Goal: Information Seeking & Learning: Learn about a topic

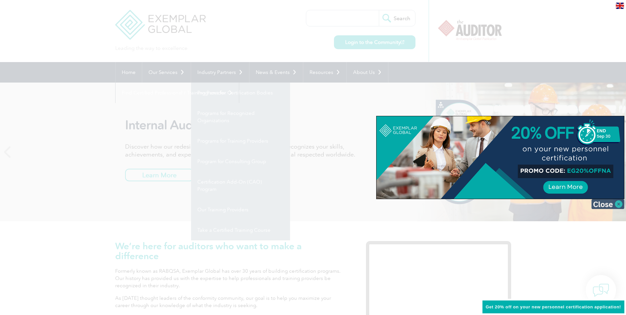
click at [612, 205] on img at bounding box center [607, 204] width 33 height 10
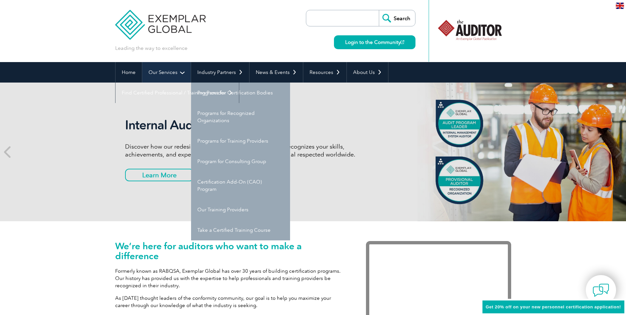
click at [178, 75] on link "Our Services" at bounding box center [166, 72] width 48 height 20
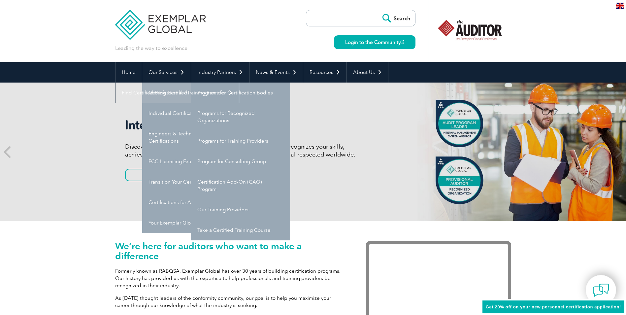
click at [183, 93] on link "Getting Certified" at bounding box center [191, 92] width 99 height 20
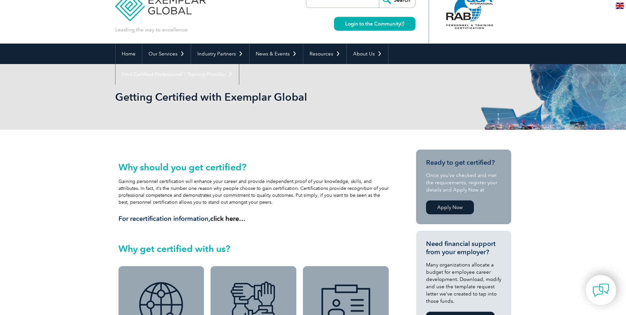
scroll to position [14, 0]
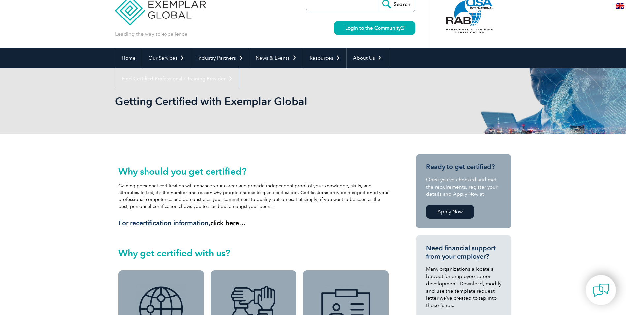
click at [449, 212] on link "Apply Now" at bounding box center [450, 211] width 48 height 14
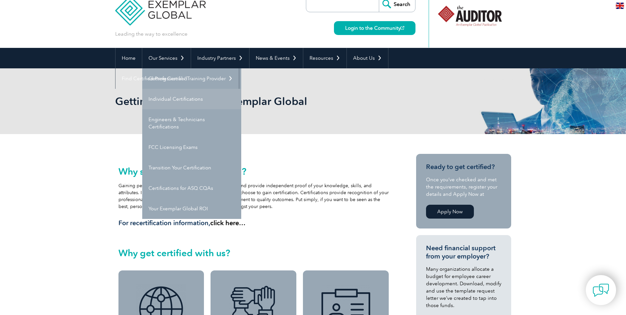
click at [183, 103] on link "Individual Certifications" at bounding box center [191, 99] width 99 height 20
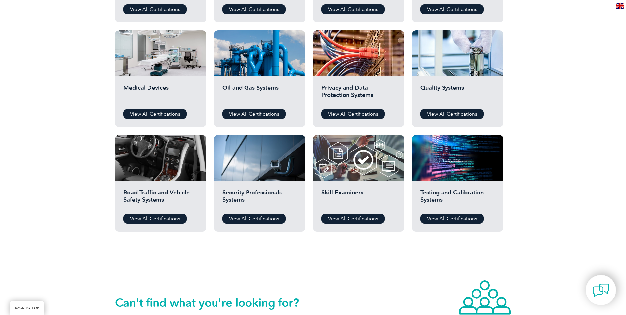
scroll to position [396, 0]
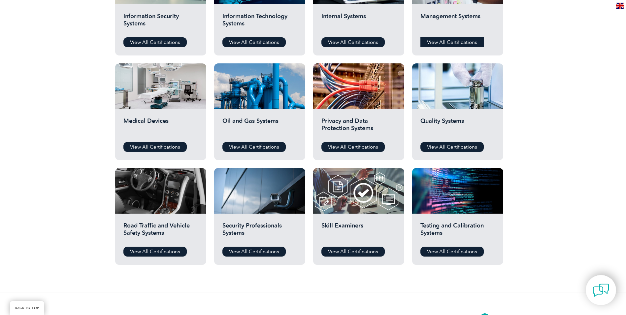
click at [450, 44] on link "View All Certifications" at bounding box center [451, 42] width 63 height 10
click at [457, 153] on div "Quality Systems View All Certifications" at bounding box center [457, 134] width 91 height 51
click at [454, 147] on link "View All Certifications" at bounding box center [451, 147] width 63 height 10
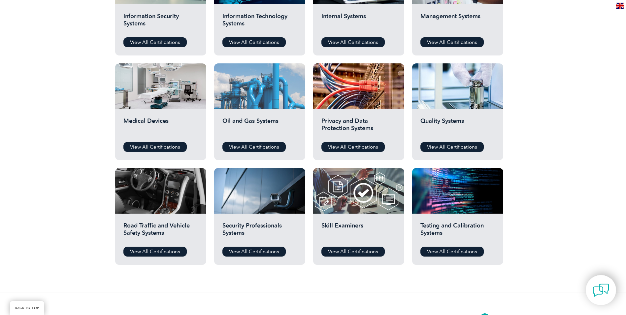
click at [274, 108] on div at bounding box center [259, 86] width 91 height 46
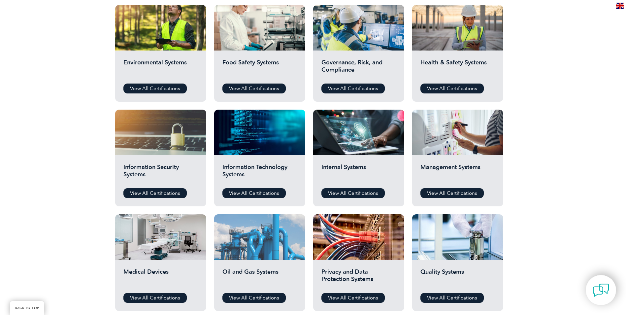
scroll to position [165, 0]
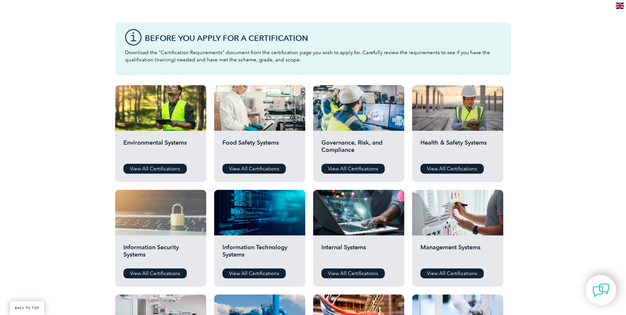
click at [178, 207] on div at bounding box center [160, 213] width 91 height 46
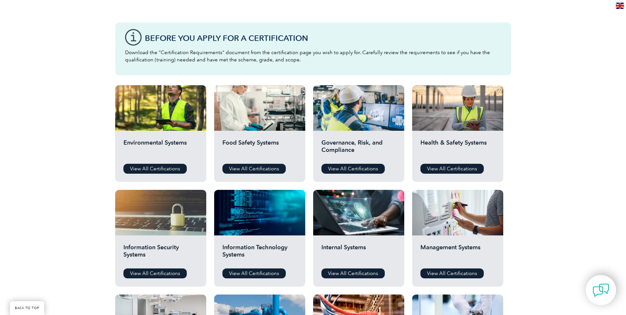
click at [271, 144] on h2 "Food Safety Systems" at bounding box center [259, 149] width 75 height 20
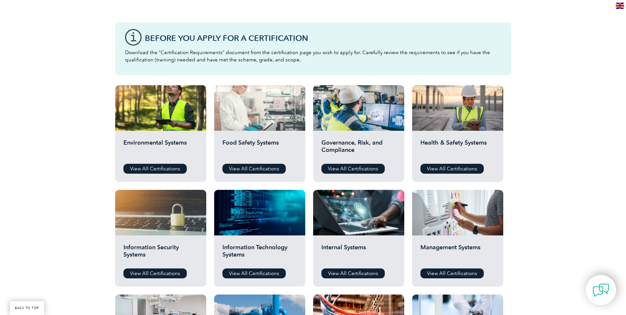
click at [272, 126] on div at bounding box center [259, 108] width 91 height 46
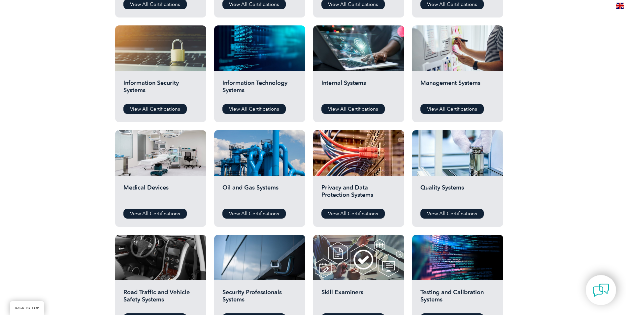
scroll to position [330, 0]
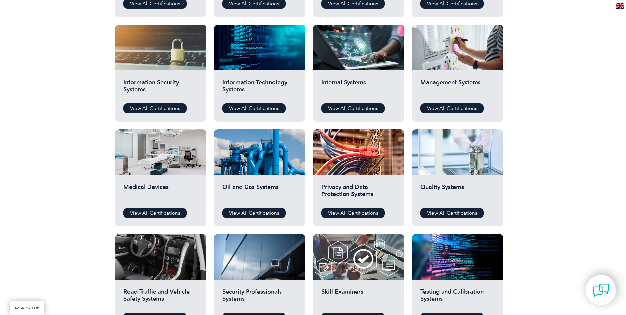
click at [448, 153] on div at bounding box center [457, 152] width 91 height 46
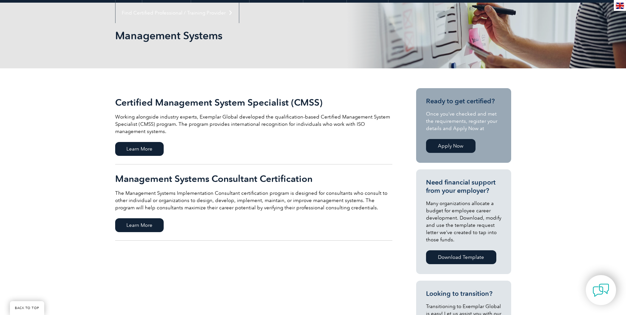
scroll to position [132, 0]
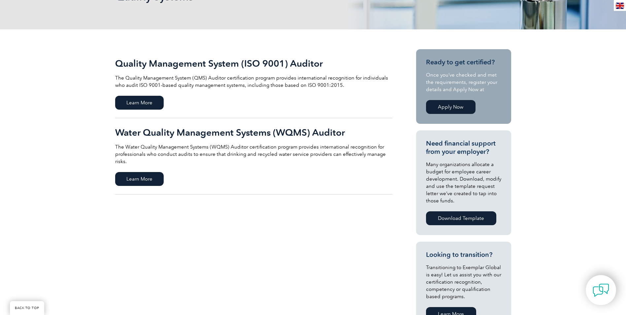
scroll to position [66, 0]
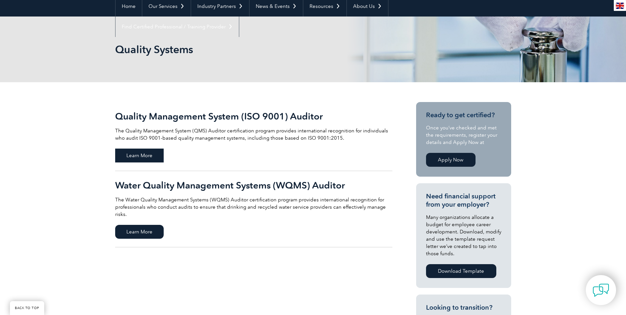
click at [142, 152] on span "Learn More" at bounding box center [139, 155] width 48 height 14
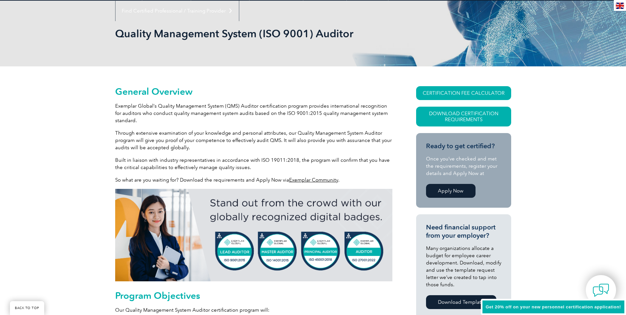
scroll to position [92, 0]
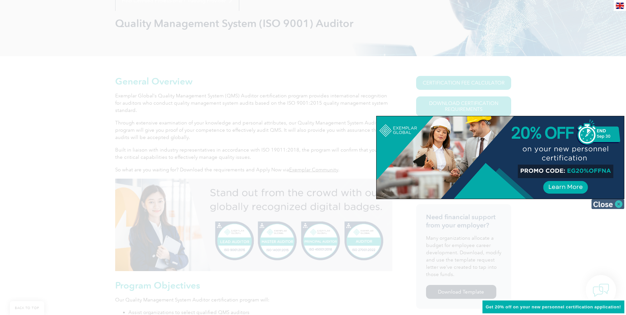
click at [612, 202] on img at bounding box center [607, 204] width 33 height 10
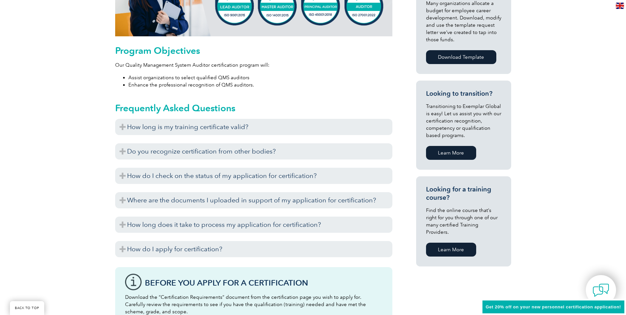
scroll to position [356, 0]
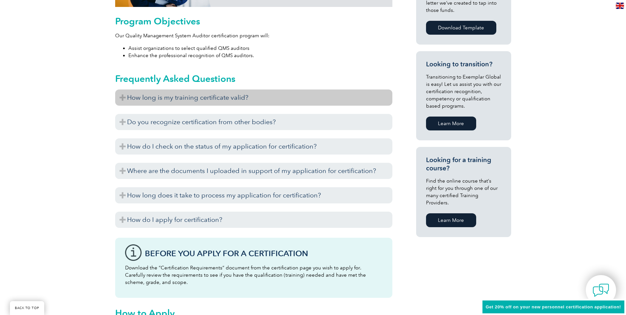
click at [261, 99] on h3 "How long is my training certificate valid?" at bounding box center [253, 97] width 277 height 16
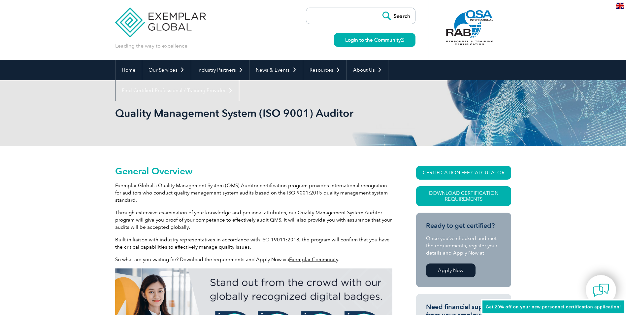
scroll to position [0, 0]
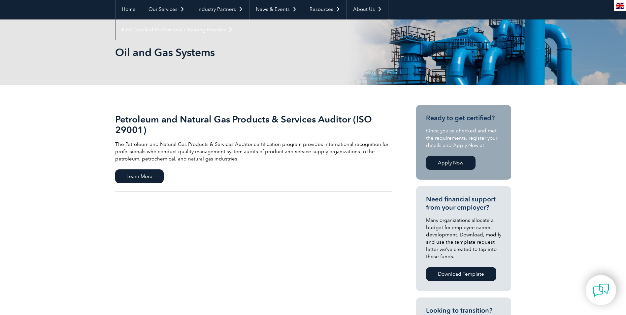
scroll to position [66, 0]
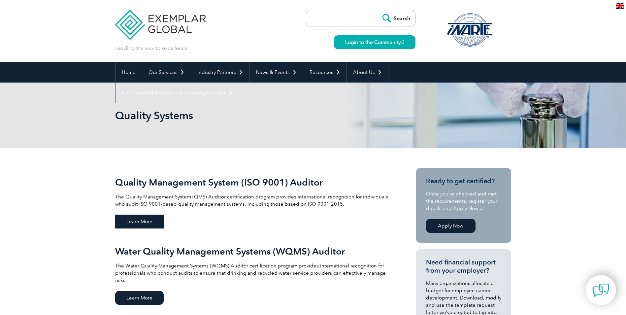
click at [147, 223] on span "Learn More" at bounding box center [139, 221] width 48 height 14
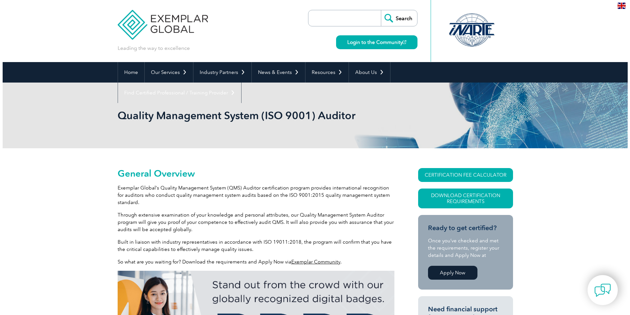
scroll to position [33, 0]
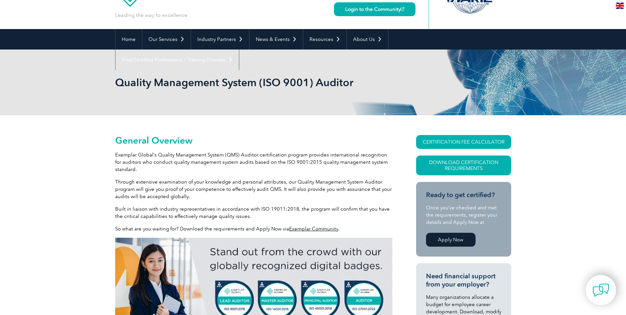
click at [430, 178] on div "CERTIFICATION FEE CALCULATOR Download Certification Requirements" at bounding box center [463, 158] width 95 height 47
click at [430, 173] on link "Download Certification Requirements" at bounding box center [463, 165] width 95 height 20
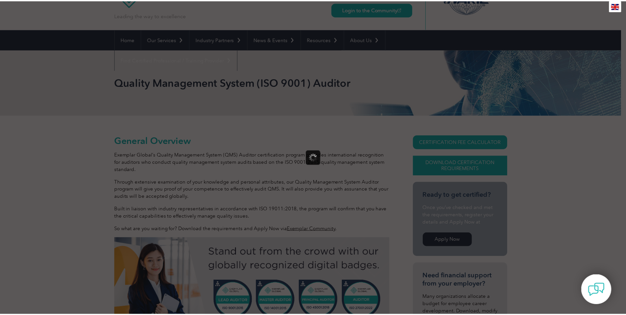
scroll to position [0, 0]
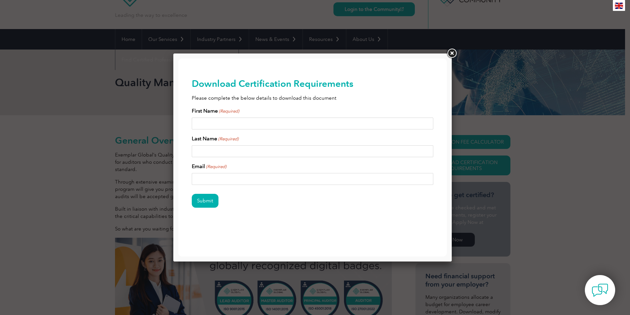
click at [454, 55] on link at bounding box center [452, 53] width 12 height 12
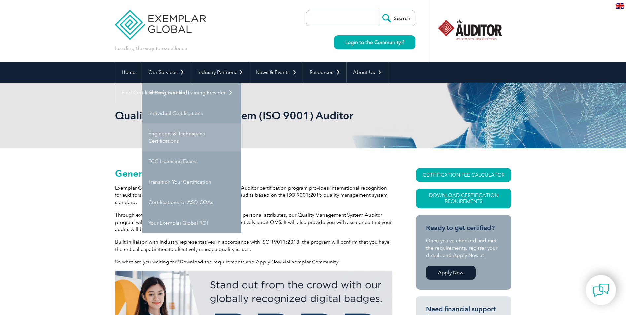
click at [193, 136] on link "Engineers & Technicians Certifications" at bounding box center [191, 137] width 99 height 28
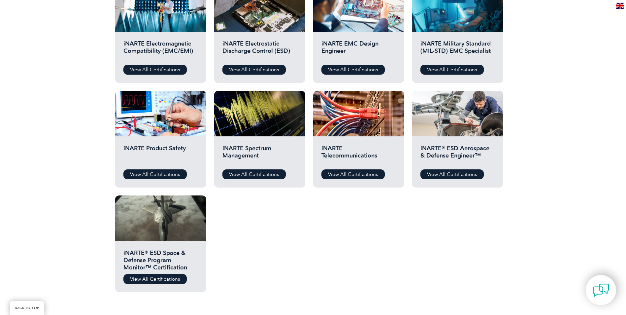
scroll to position [297, 0]
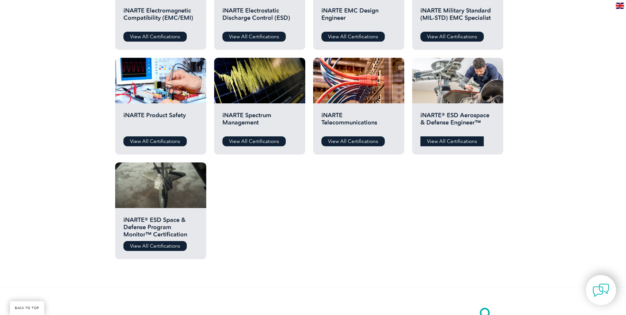
click at [452, 141] on link "View All Certifications" at bounding box center [451, 141] width 63 height 10
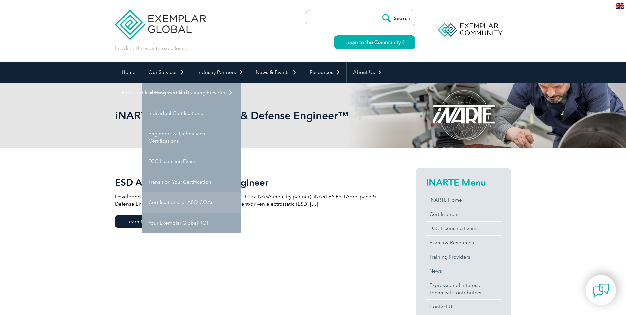
click at [207, 200] on link "Certifications for ASQ CQAs" at bounding box center [191, 202] width 99 height 20
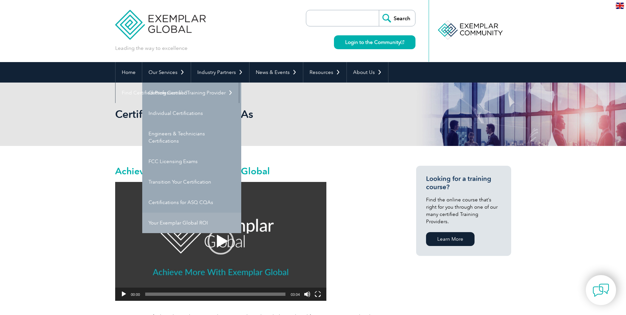
click at [191, 221] on link "Your Exemplar Global ROI" at bounding box center [191, 222] width 99 height 20
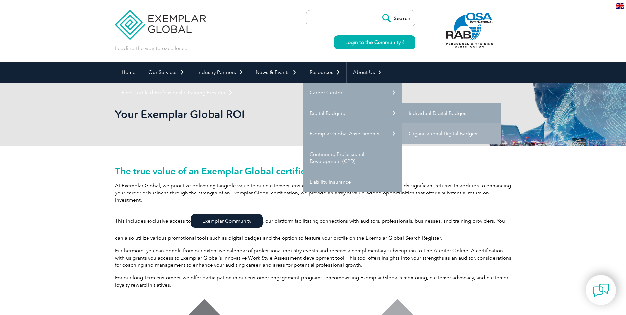
click at [414, 111] on link "Individual Digital Badges" at bounding box center [451, 113] width 99 height 20
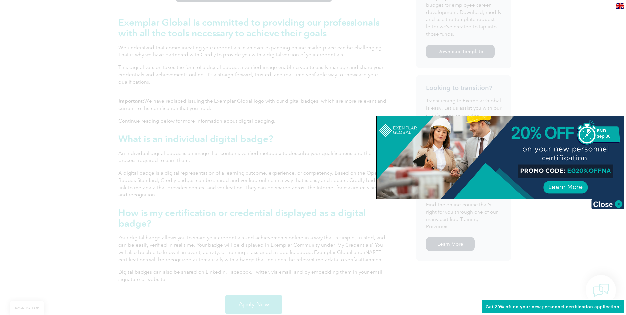
scroll to position [330, 0]
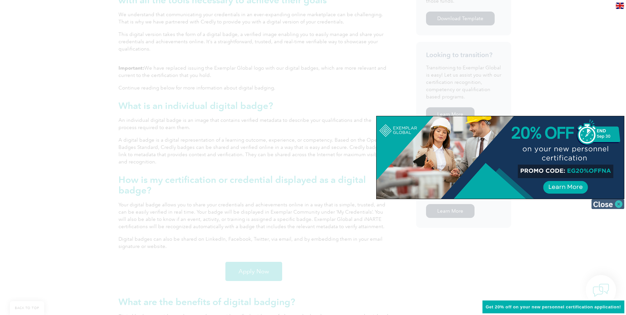
click at [603, 204] on img at bounding box center [607, 204] width 33 height 10
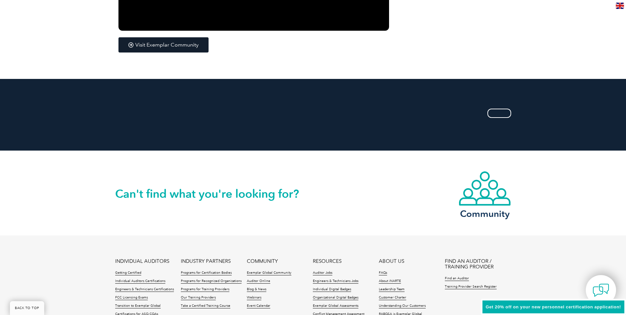
scroll to position [1286, 0]
